Goal: Navigation & Orientation: Find specific page/section

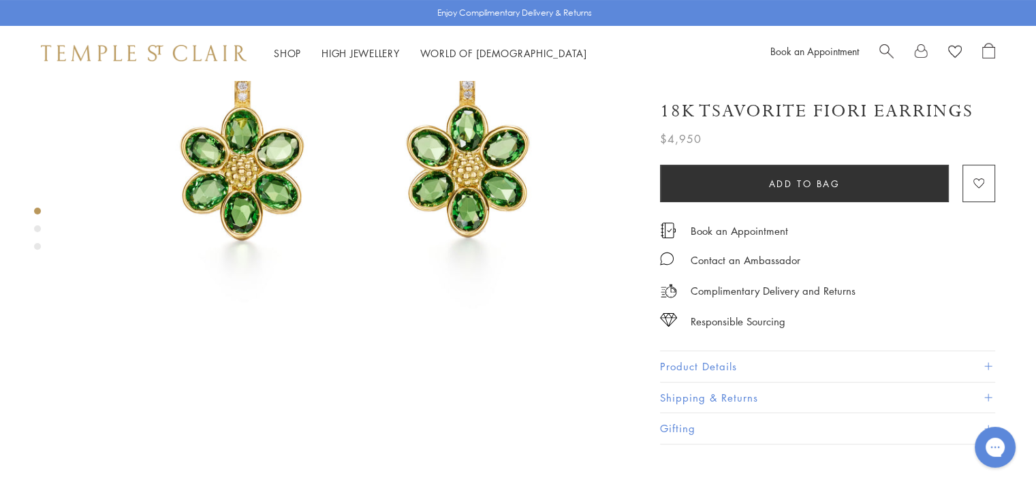
scroll to position [257, 0]
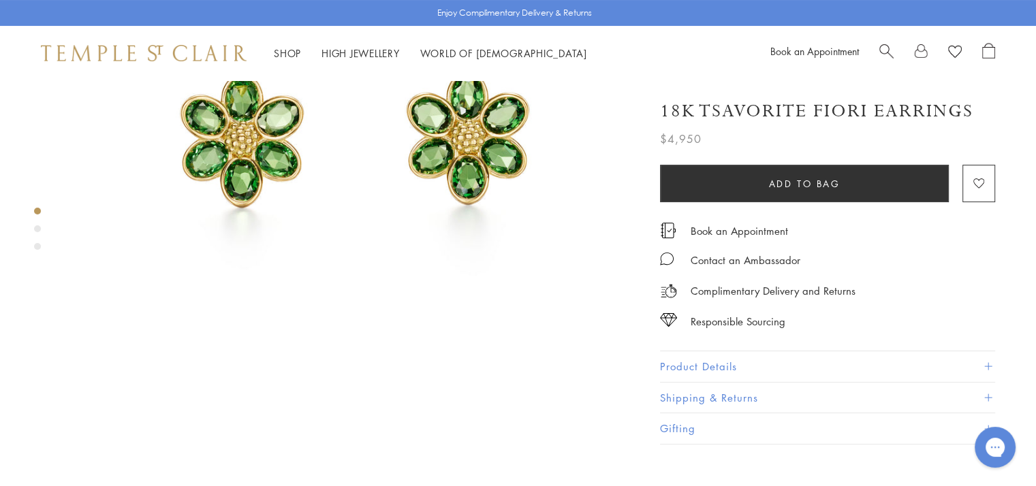
click at [987, 363] on span at bounding box center [987, 366] width 7 height 7
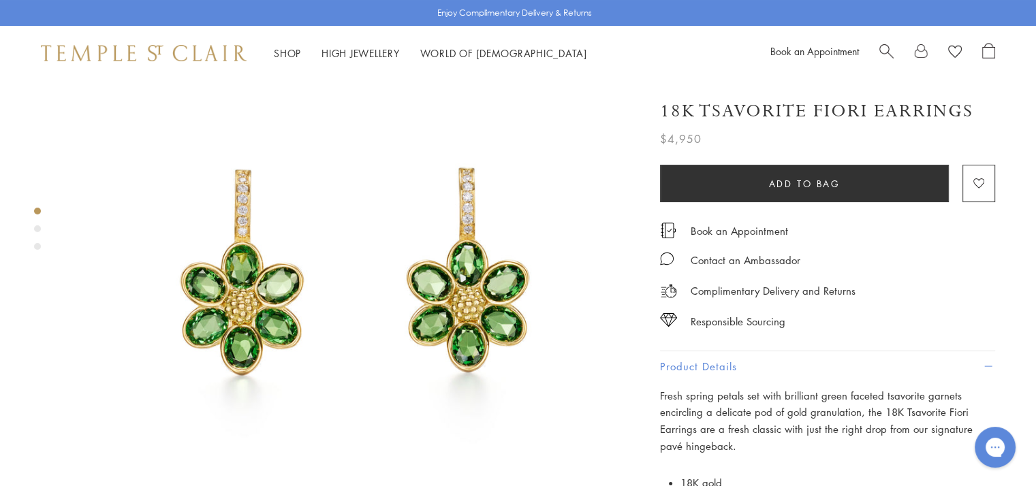
scroll to position [89, 0]
click at [283, 50] on link "Shop Shop" at bounding box center [287, 53] width 27 height 14
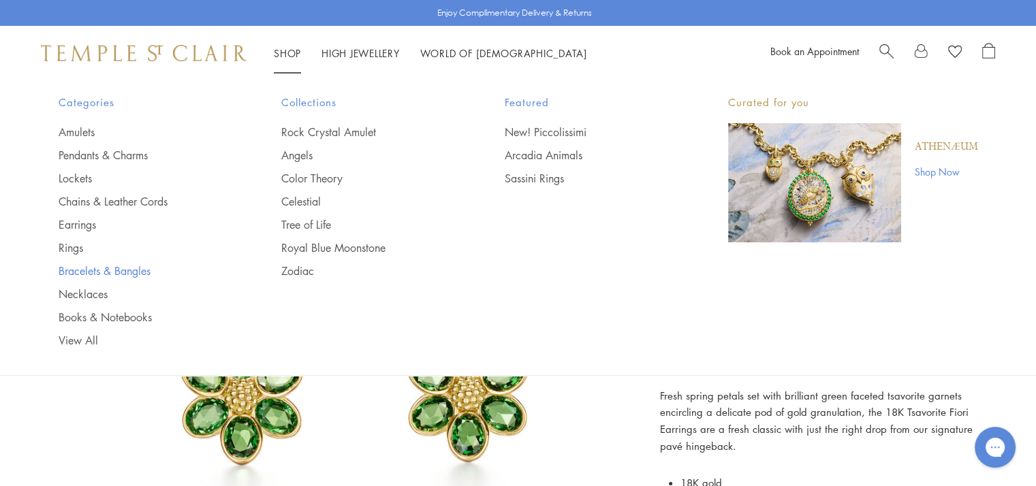
click at [117, 272] on link "Bracelets & Bangles" at bounding box center [143, 271] width 169 height 15
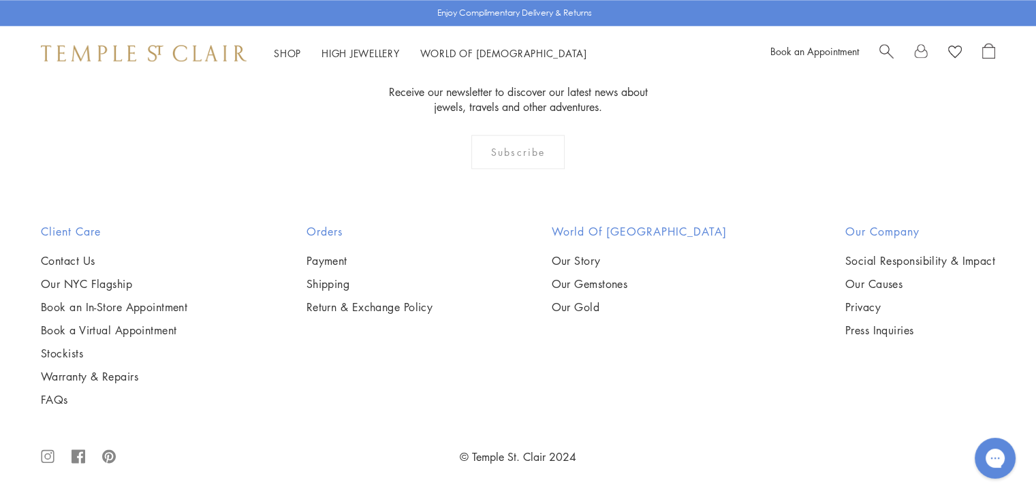
scroll to position [3977, 0]
